Goal: Task Accomplishment & Management: Manage account settings

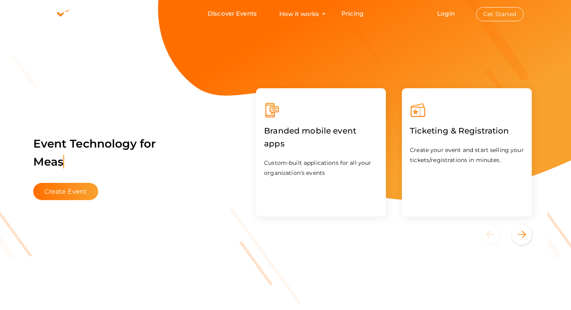
click at [513, 19] on button "Get Started" at bounding box center [500, 14] width 48 height 14
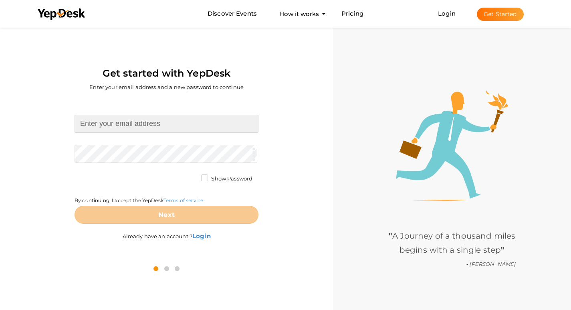
click at [148, 125] on input at bounding box center [167, 124] width 184 height 18
type input "[EMAIL_ADDRESS][DOMAIN_NAME]"
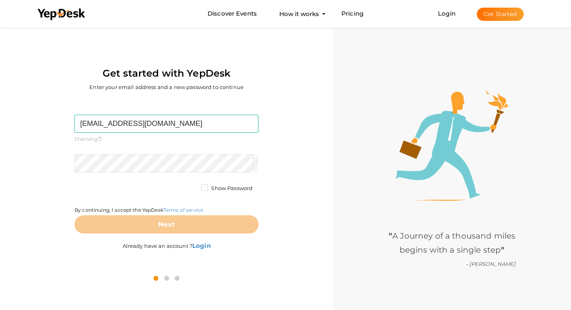
click at [149, 152] on form "indiabullsgurgaonn@gmail.com Required. Invalid email. Checking You already have…" at bounding box center [167, 174] width 184 height 119
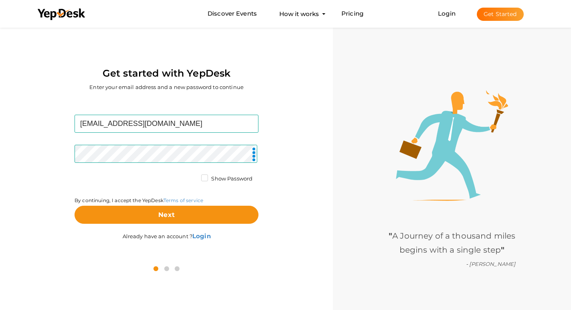
click at [204, 178] on label "Show Password" at bounding box center [226, 179] width 51 height 8
click at [193, 176] on input "Show Password" at bounding box center [193, 176] width 0 height 0
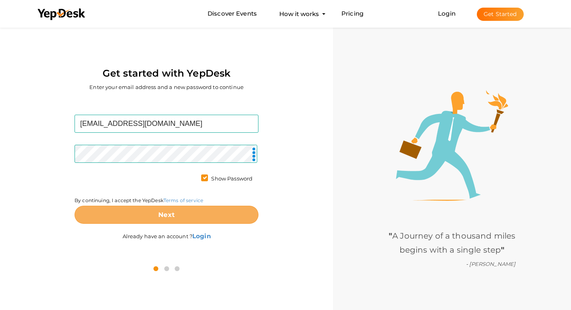
click at [196, 212] on button "Next" at bounding box center [167, 215] width 184 height 18
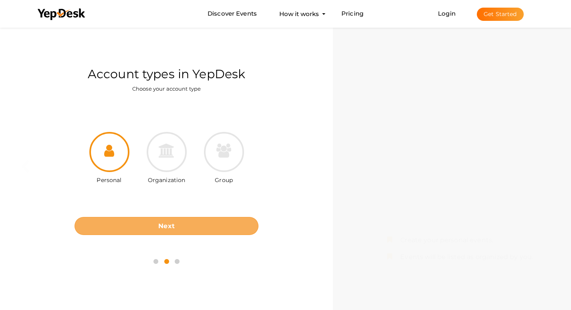
click at [195, 227] on button "Next" at bounding box center [167, 226] width 184 height 18
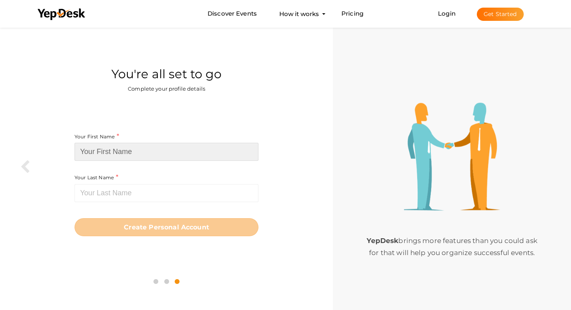
click at [123, 154] on input at bounding box center [167, 152] width 184 height 18
paste input "indiabullsgurgaonn"
drag, startPoint x: 141, startPoint y: 152, endPoint x: 112, endPoint y: 149, distance: 29.9
click at [112, 149] on input "indiabullsgurgaonn" at bounding box center [167, 152] width 184 height 18
type input "indiabulls"
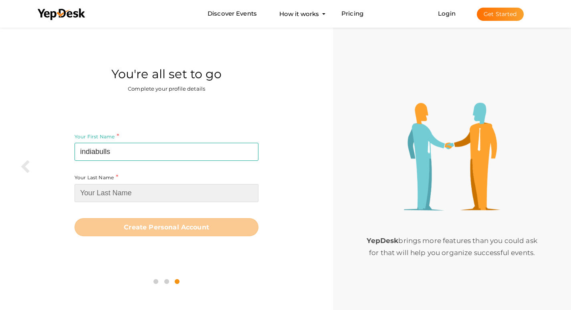
click at [132, 191] on input at bounding box center [167, 193] width 184 height 18
paste input "gurgaonn"
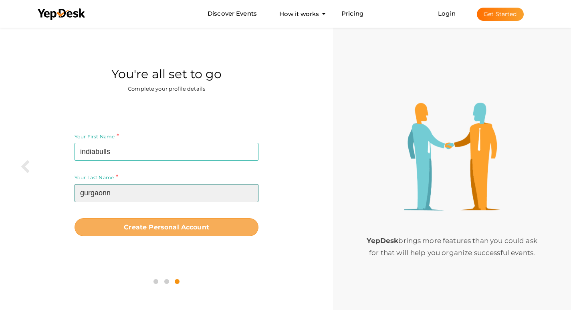
type input "gurgaonn"
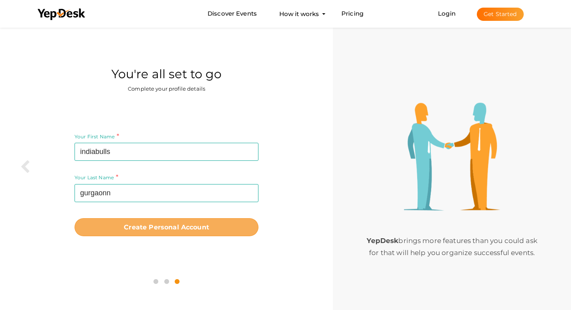
click at [139, 225] on b "Create Personal Account" at bounding box center [166, 227] width 85 height 8
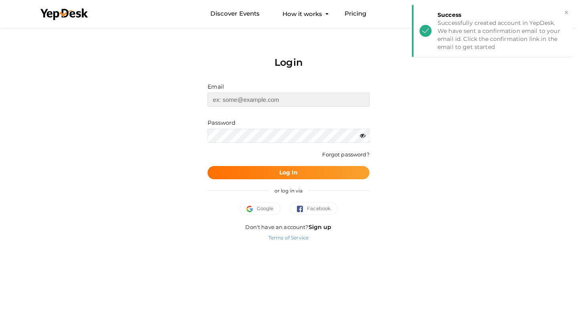
type input "[EMAIL_ADDRESS][DOMAIN_NAME]"
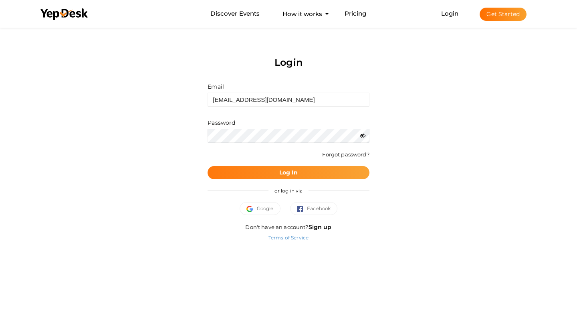
click at [346, 170] on button "Log In" at bounding box center [289, 172] width 162 height 13
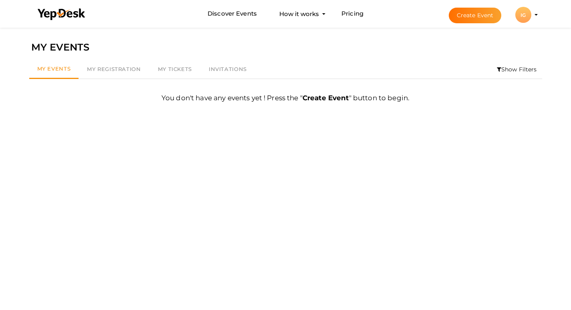
click at [529, 16] on div "IG" at bounding box center [523, 15] width 16 height 16
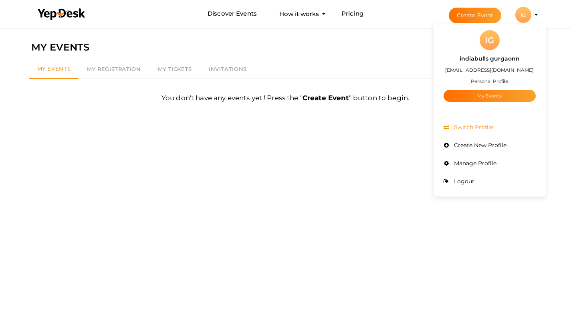
click at [481, 128] on span "Switch Profile" at bounding box center [472, 126] width 41 height 7
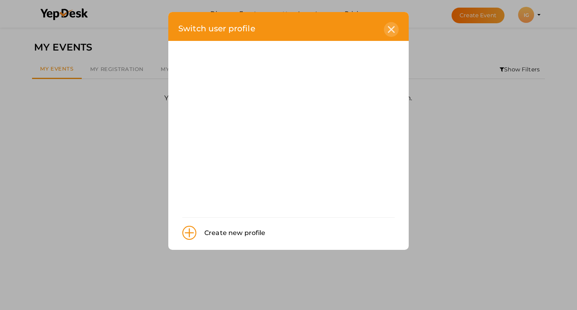
click at [390, 27] on icon at bounding box center [391, 29] width 7 height 7
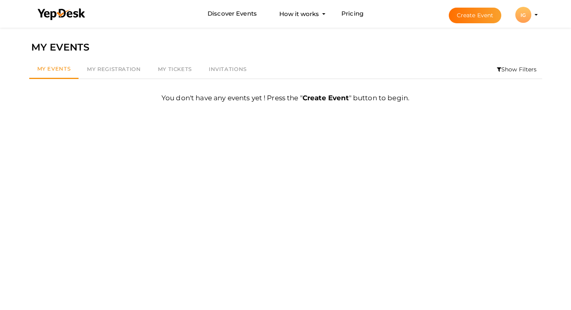
click at [537, 18] on li "Create Event IG IG indiabulls gurgaonn indiabullsgurgaonn@gmail.com Personal Pr…" at bounding box center [486, 14] width 107 height 29
click at [531, 18] on profile-pic "IG" at bounding box center [523, 15] width 16 height 6
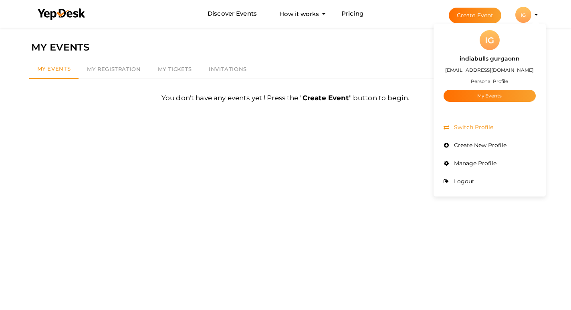
click at [485, 129] on span "Switch Profile" at bounding box center [472, 126] width 41 height 7
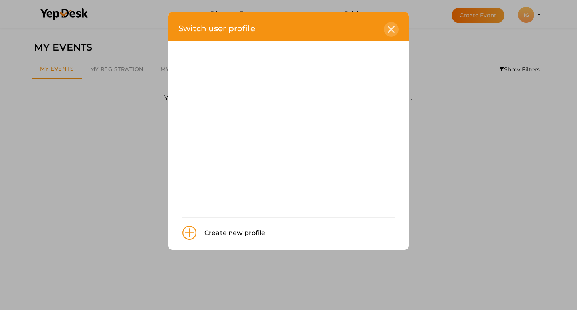
click at [391, 28] on icon at bounding box center [391, 29] width 7 height 7
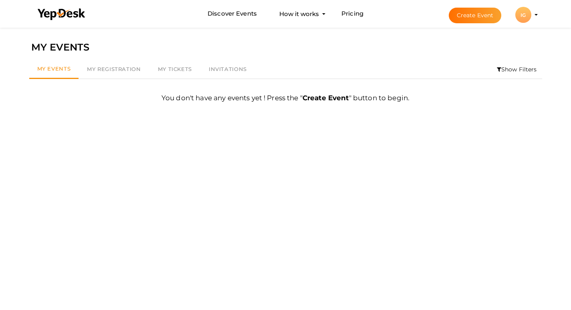
click at [527, 12] on div "IG" at bounding box center [523, 15] width 16 height 16
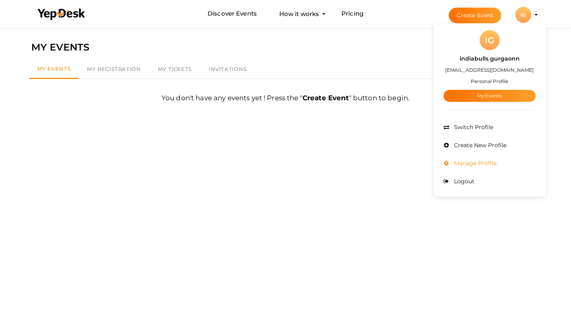
click at [485, 161] on span "Manage Profile" at bounding box center [474, 163] width 44 height 7
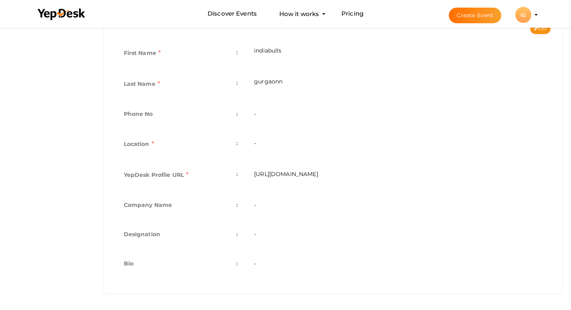
scroll to position [142, 0]
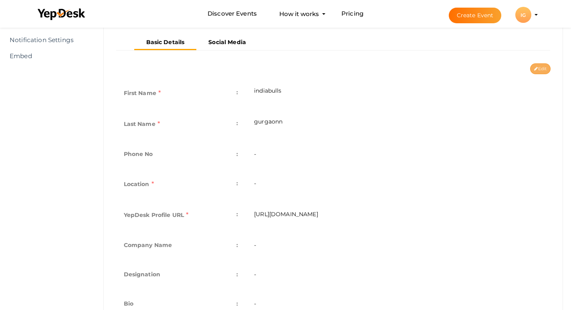
click at [537, 67] on button "Edit" at bounding box center [540, 68] width 20 height 11
type input "indiabulls"
type input "gurgaonn"
type input "indiabulls-[GEOGRAPHIC_DATA]"
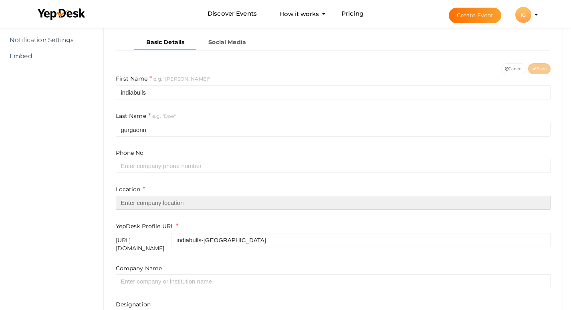
click at [156, 200] on input "text" at bounding box center [333, 203] width 435 height 14
paste input "Gurgaon"
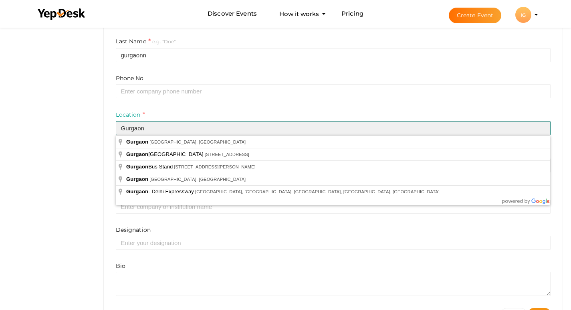
scroll to position [222, 0]
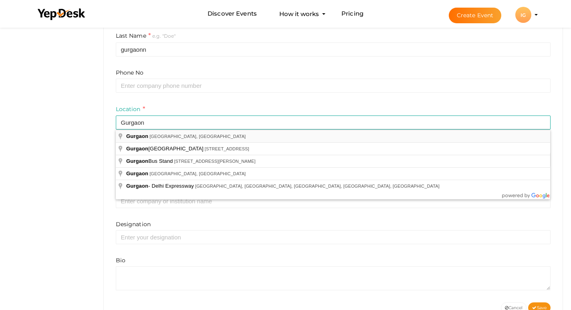
type input "Gurgaon, [GEOGRAPHIC_DATA], [GEOGRAPHIC_DATA]"
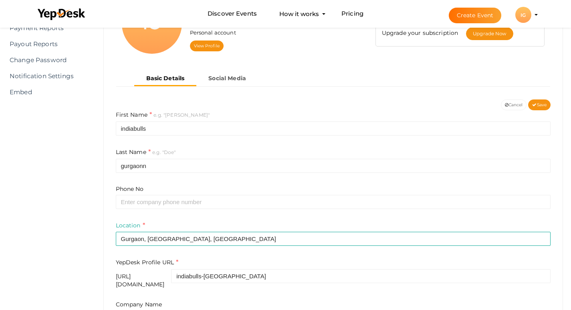
scroll to position [83, 0]
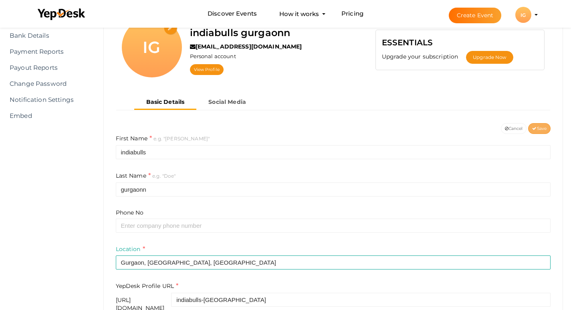
click at [534, 127] on icon at bounding box center [534, 129] width 4 height 4
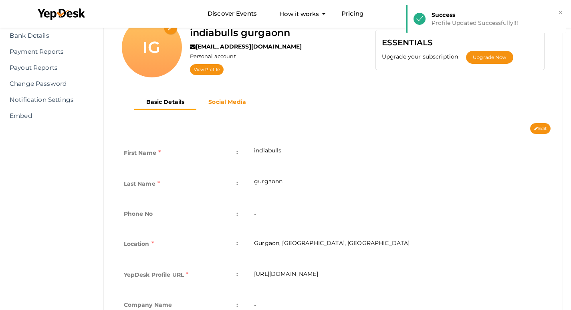
click at [230, 106] on button "Social Media" at bounding box center [227, 101] width 62 height 13
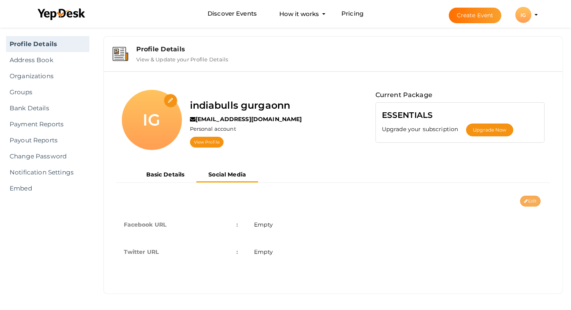
click at [530, 204] on button "Edit" at bounding box center [530, 201] width 20 height 11
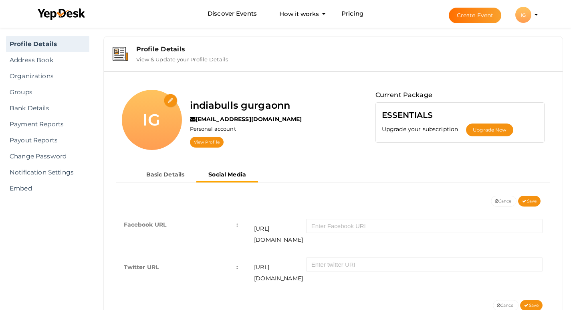
scroll to position [25, 0]
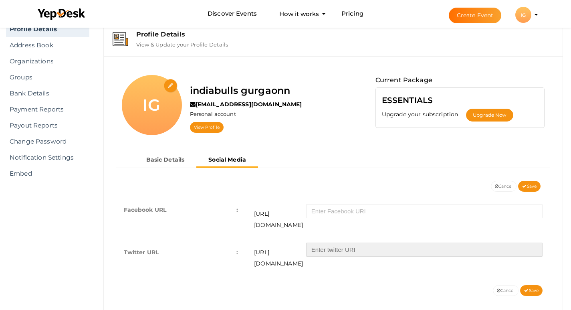
click at [345, 242] on input "text" at bounding box center [424, 249] width 236 height 14
paste input "https://x.com/IndiabullsG"
type input "https://x.com/IndiabullsG"
click at [533, 187] on span "Save" at bounding box center [529, 186] width 14 height 5
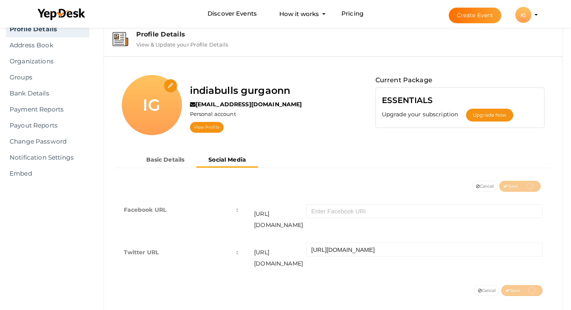
scroll to position [10, 0]
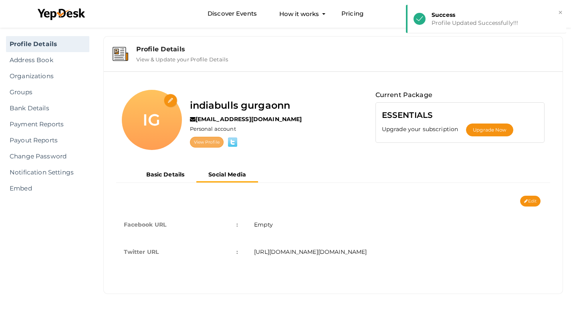
click at [208, 145] on link "View Profile" at bounding box center [207, 142] width 34 height 11
